Goal: Task Accomplishment & Management: Use online tool/utility

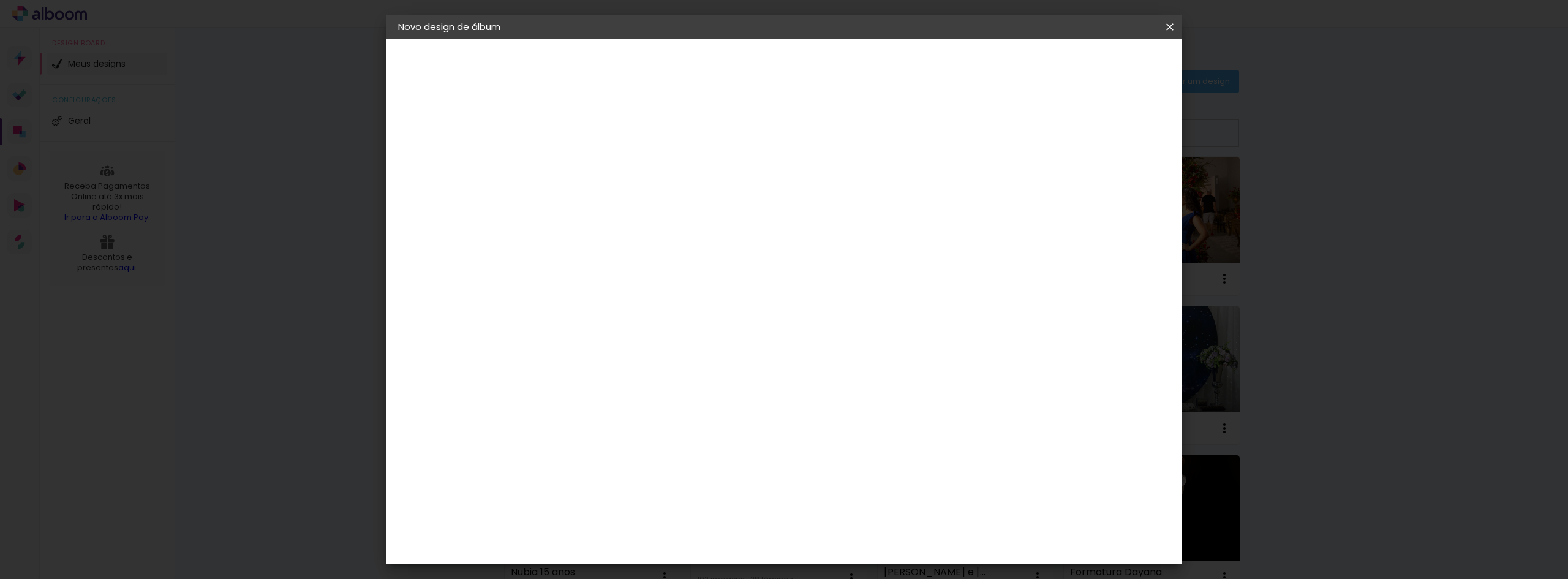
click at [0, 0] on slot "Voltar" at bounding box center [0, 0] width 0 height 0
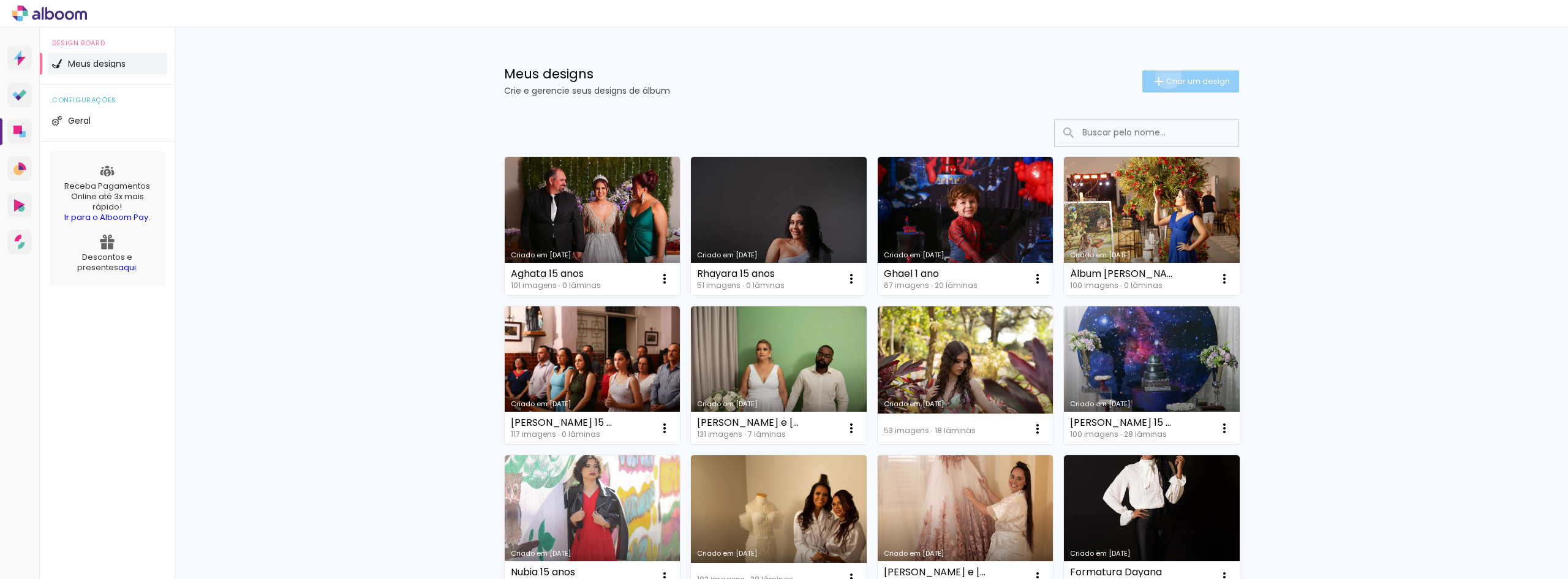
click at [1166, 77] on span "Criar um design" at bounding box center [1198, 81] width 64 height 8
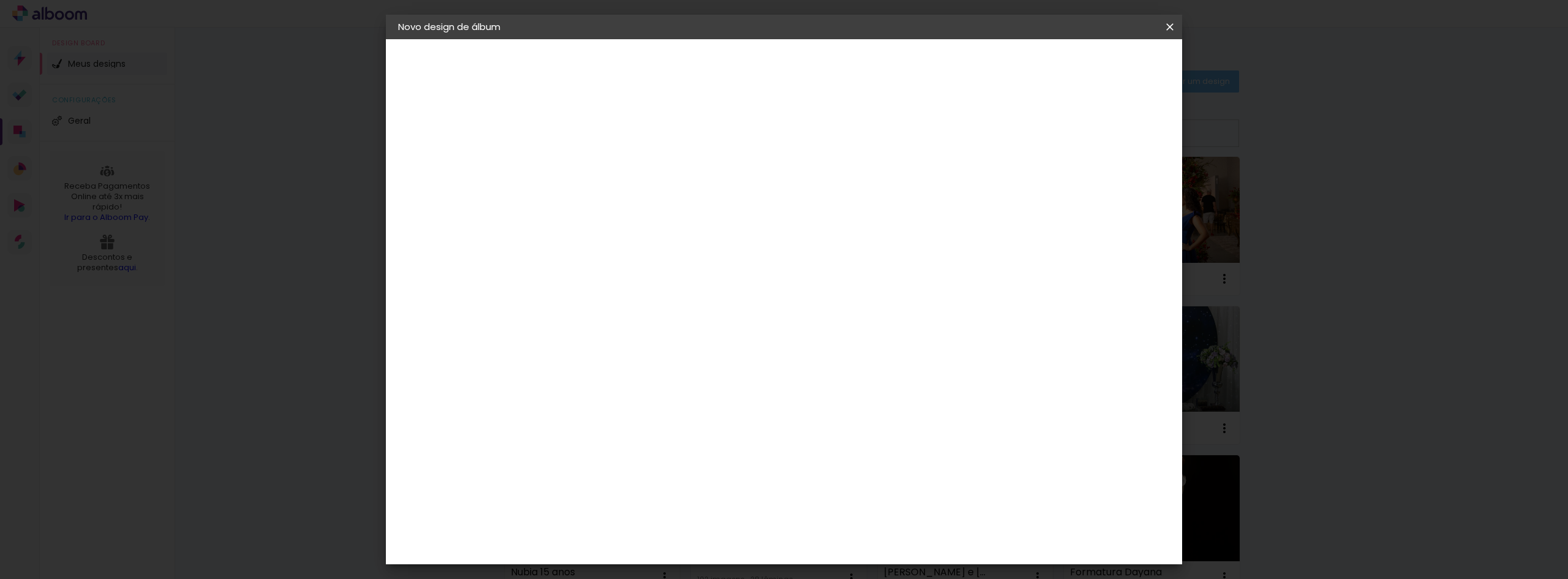
click at [598, 166] on input at bounding box center [598, 164] width 0 height 19
type input "[PERSON_NAME] 15 anos"
type paper-input "[PERSON_NAME] 15 anos"
click at [0, 0] on slot "Avançar" at bounding box center [0, 0] width 0 height 0
click at [624, 227] on input at bounding box center [629, 233] width 123 height 15
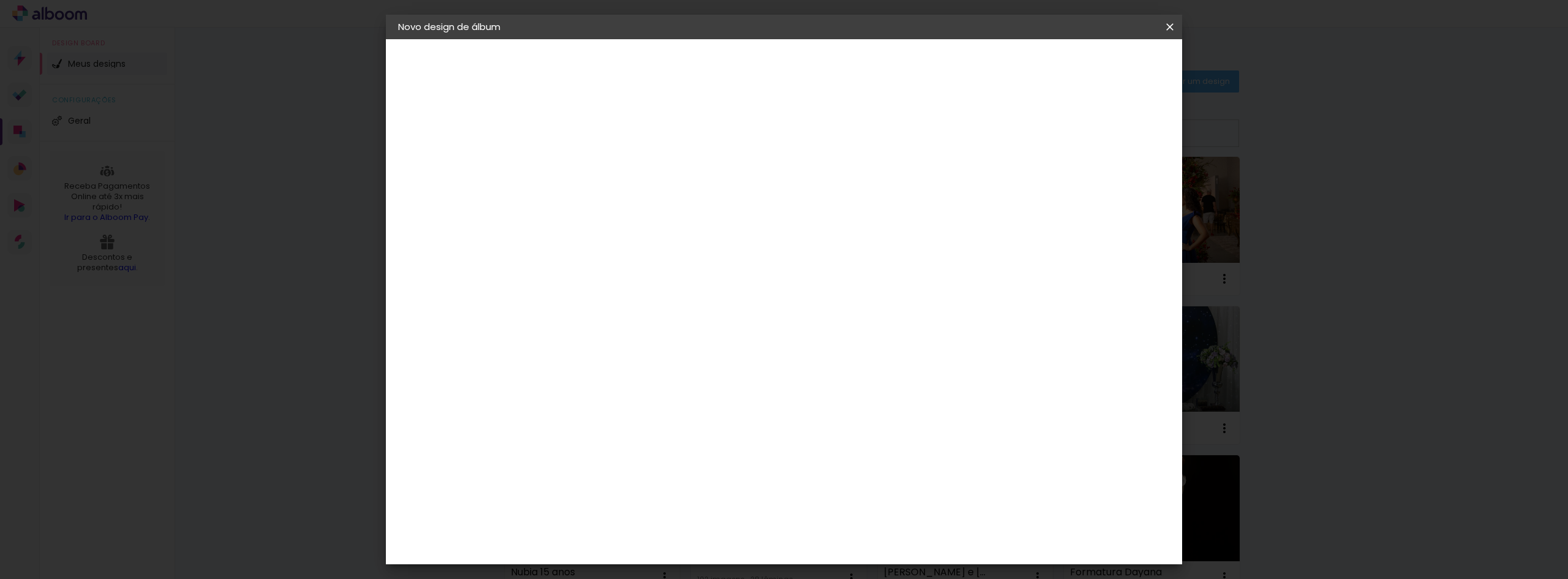
type input "requi"
type paper-input "requi"
click at [621, 276] on div "Requinte" at bounding box center [612, 276] width 42 height 10
click at [813, 76] on header "Fornecedor Escolha um fornecedor ou avance com o tamanho livre. Voltar Avançar" at bounding box center [679, 80] width 269 height 83
click at [795, 73] on paper-button "Avançar" at bounding box center [765, 65] width 60 height 21
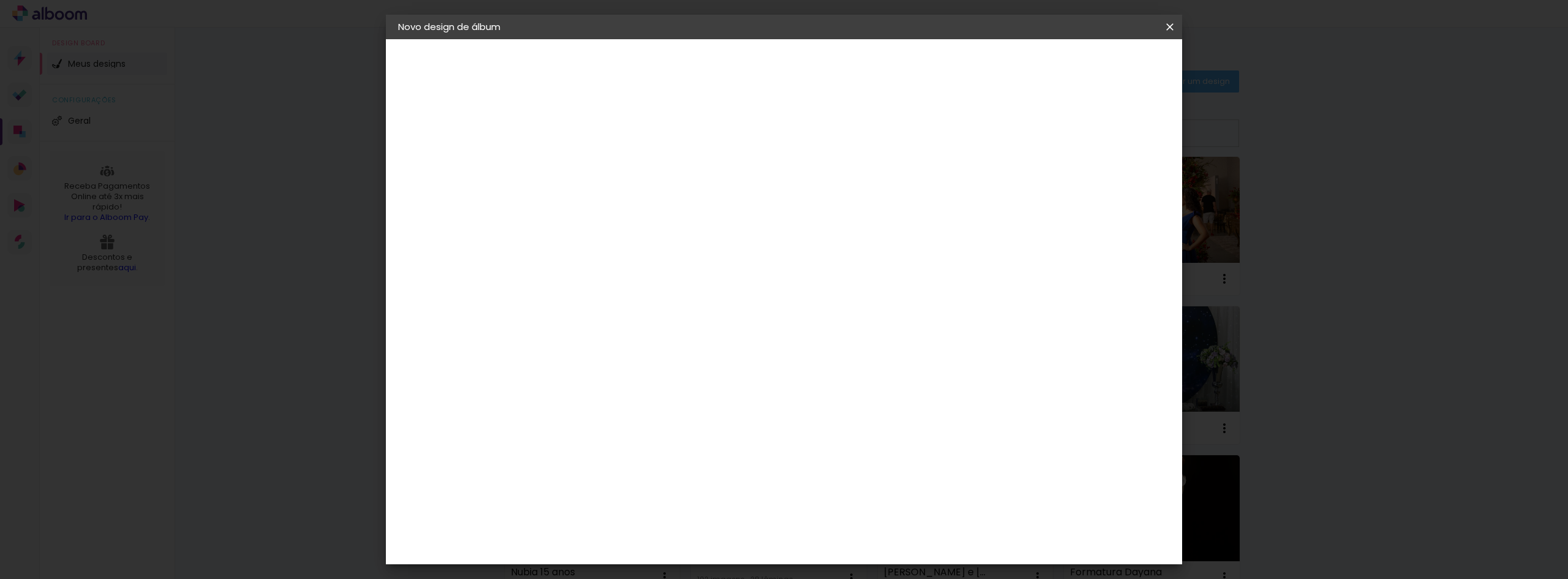
scroll to position [184, 0]
click at [681, 403] on span "30 × 30" at bounding box center [652, 415] width 57 height 25
click at [0, 0] on slot "Avançar" at bounding box center [0, 0] width 0 height 0
click at [1094, 61] on span "Iniciar design" at bounding box center [1065, 65] width 56 height 8
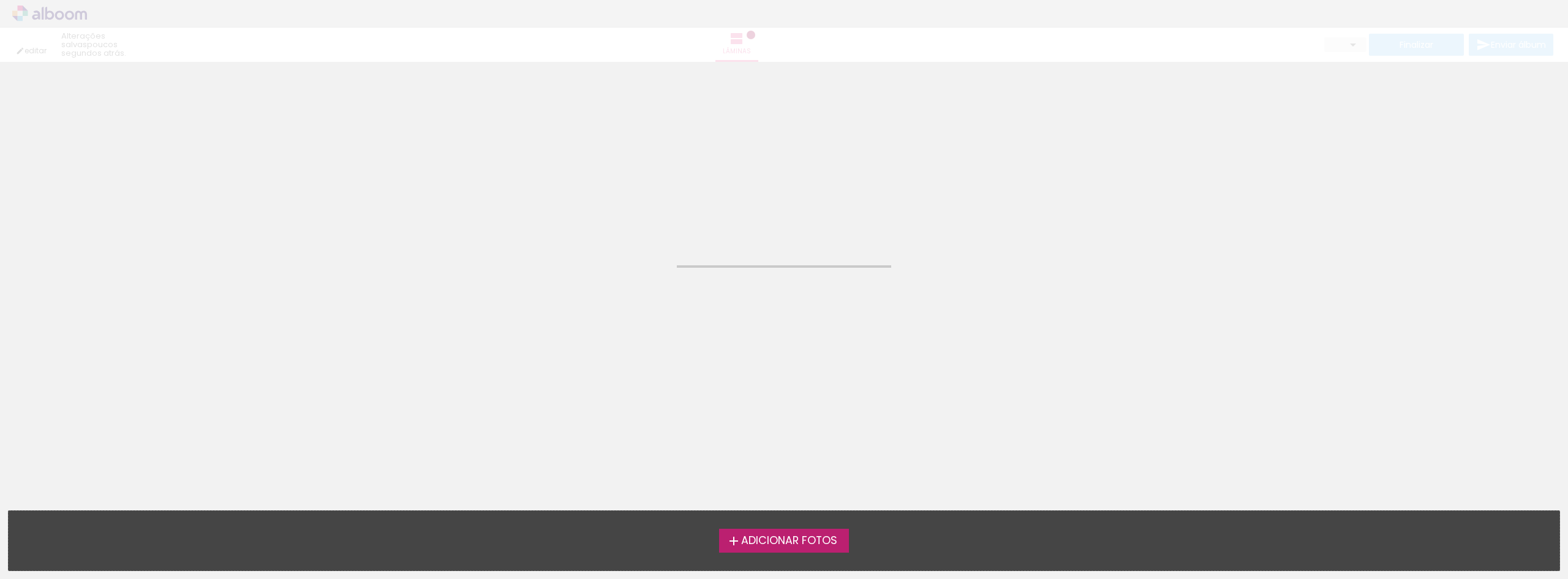
click at [724, 550] on label "Adicionar Fotos" at bounding box center [785, 540] width 131 height 24
click at [0, 0] on input "file" at bounding box center [0, 0] width 0 height 0
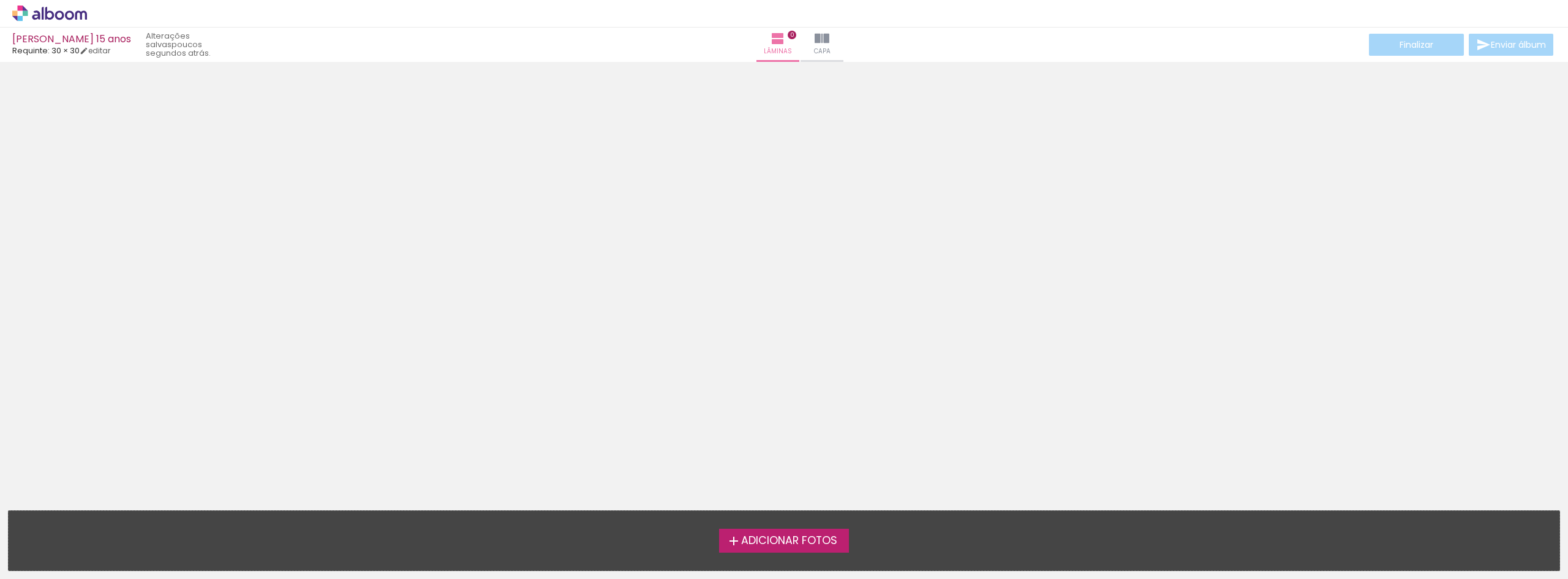
click at [732, 544] on iron-icon at bounding box center [734, 541] width 15 height 15
click at [0, 0] on input "file" at bounding box center [0, 0] width 0 height 0
